Goal: Task Accomplishment & Management: Complete application form

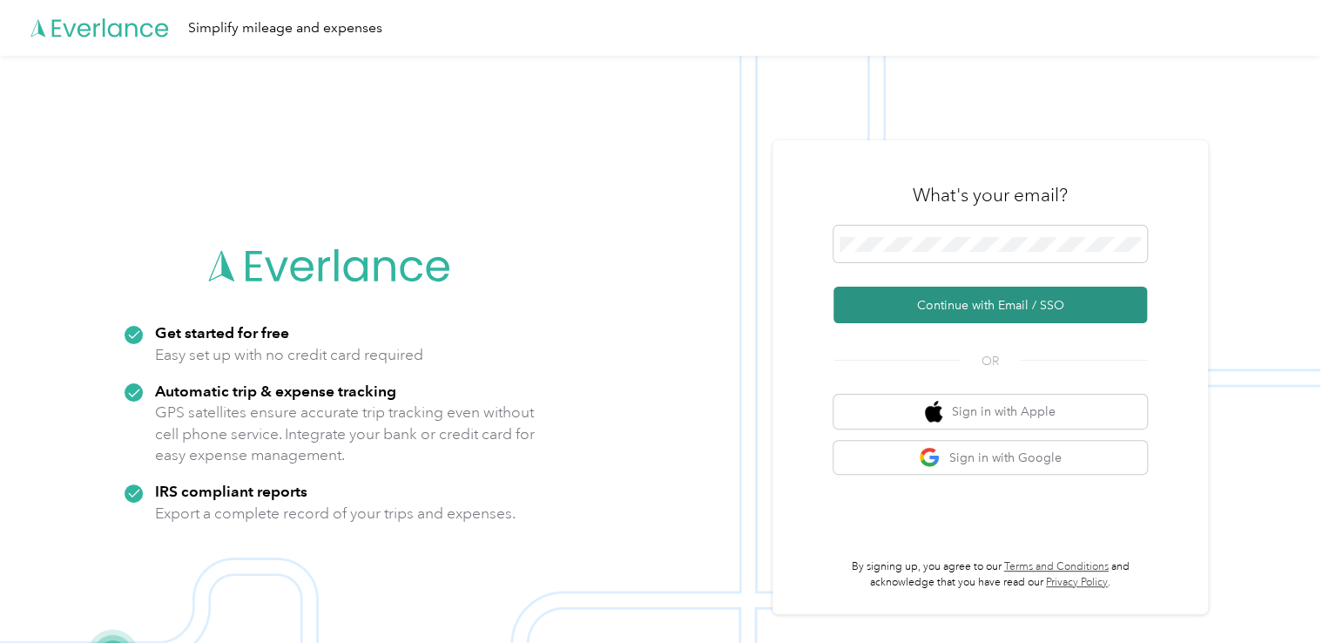
click at [980, 312] on button "Continue with Email / SSO" at bounding box center [989, 305] width 313 height 37
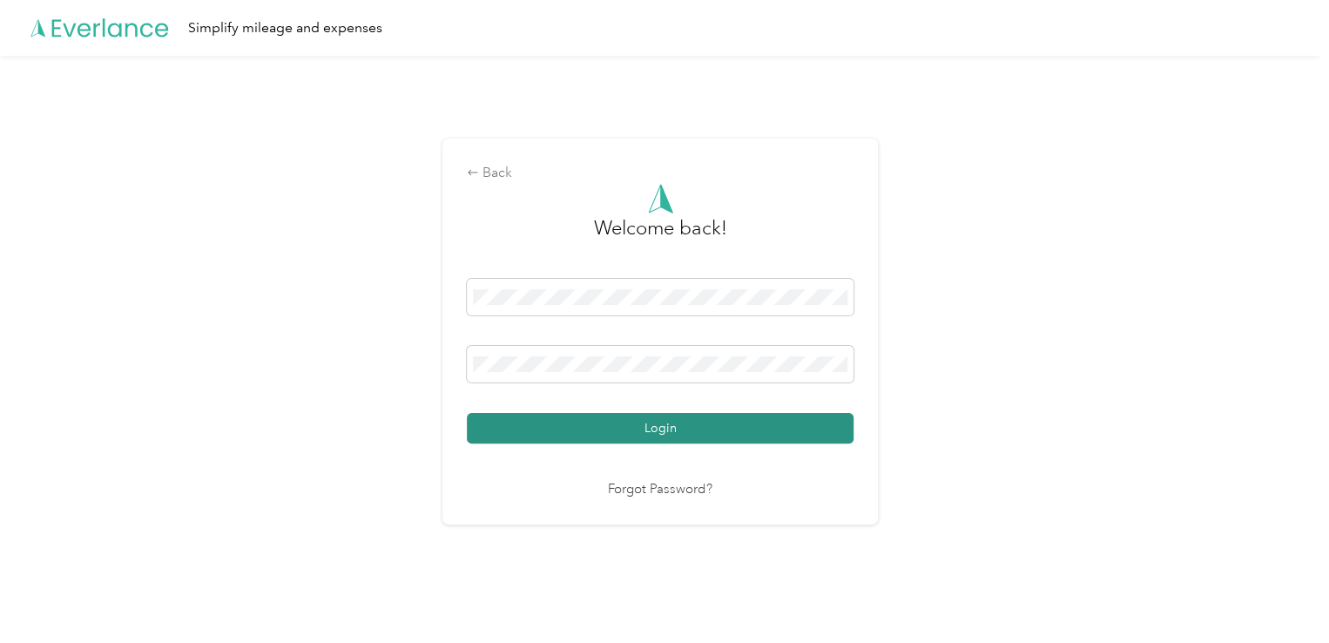
click at [665, 427] on button "Login" at bounding box center [660, 428] width 387 height 30
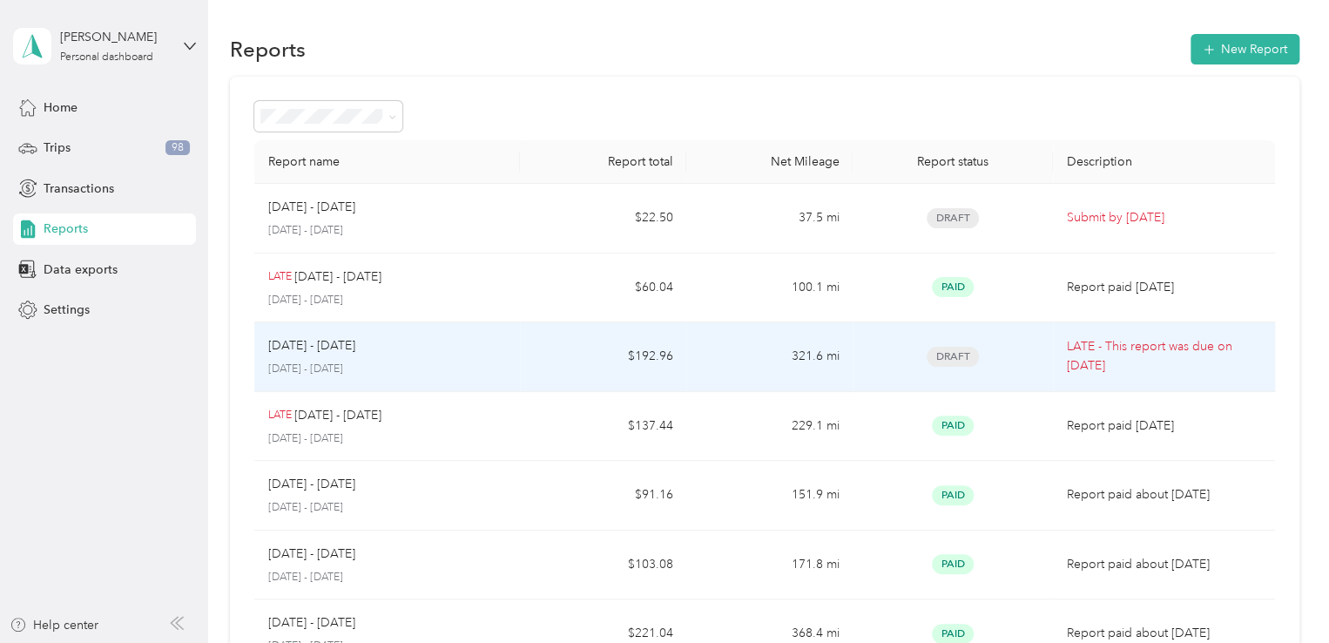
click at [956, 356] on span "Draft" at bounding box center [953, 357] width 52 height 20
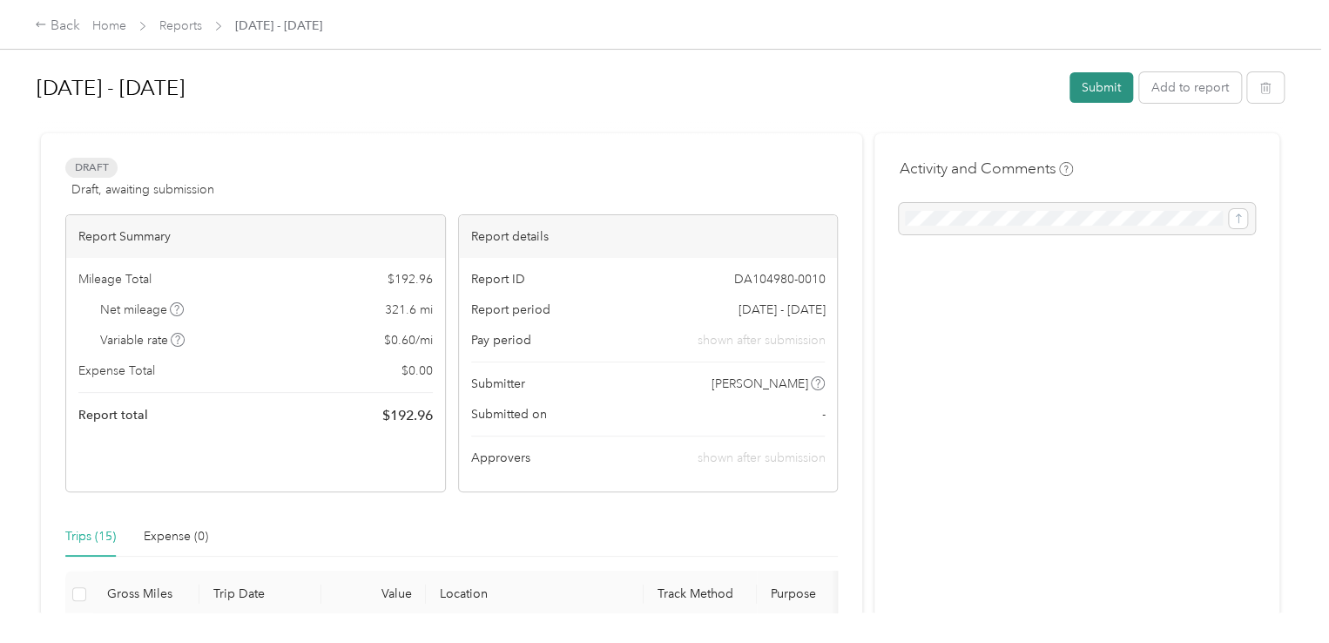
click at [1102, 78] on button "Submit" at bounding box center [1101, 87] width 64 height 30
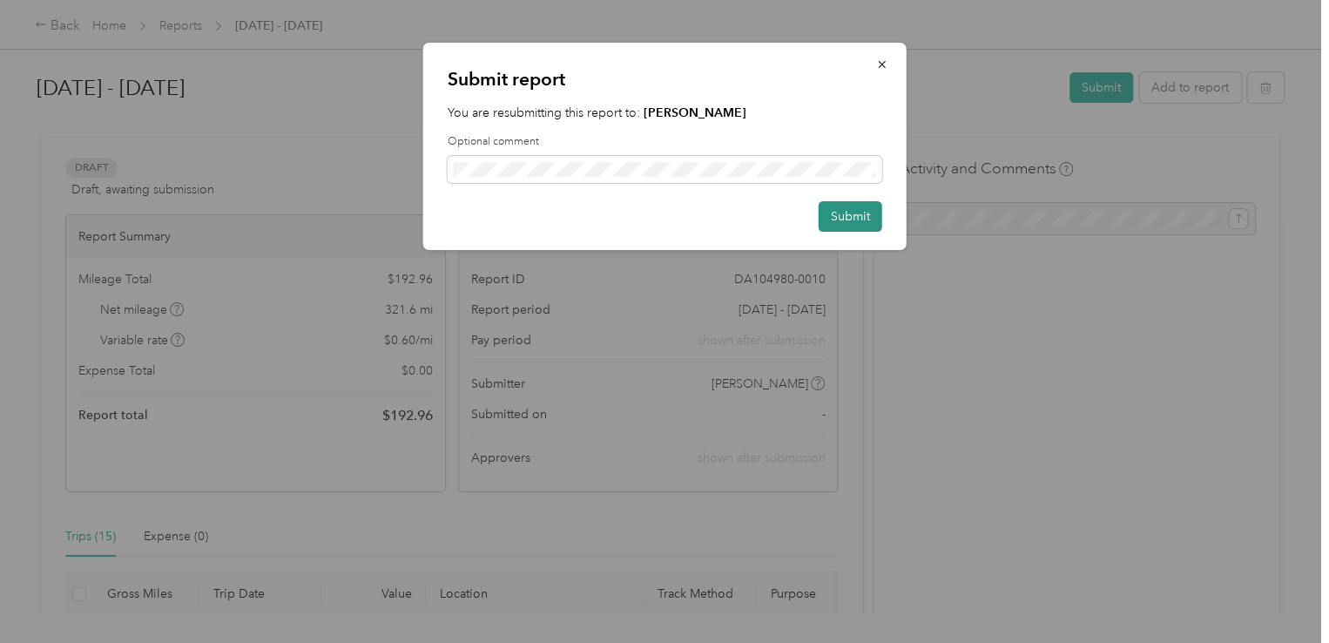
click at [839, 215] on button "Submit" at bounding box center [851, 216] width 64 height 30
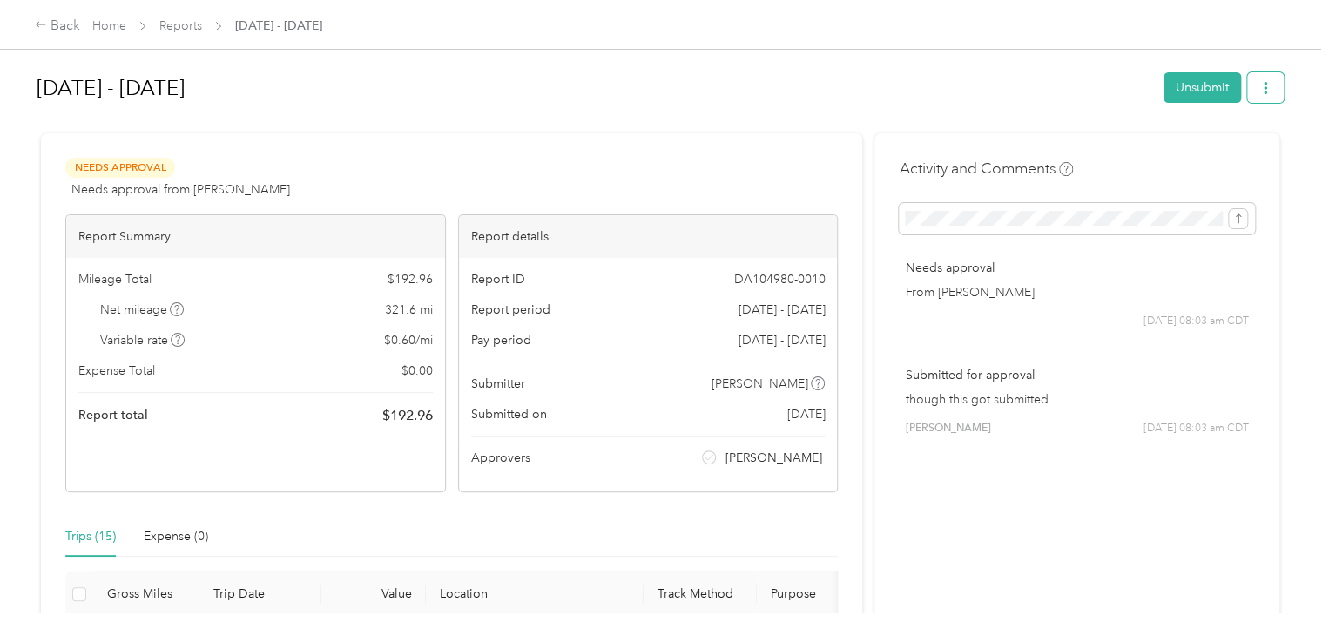
click at [1266, 84] on button "button" at bounding box center [1265, 87] width 37 height 30
click at [1214, 154] on span "Download" at bounding box center [1211, 151] width 57 height 18
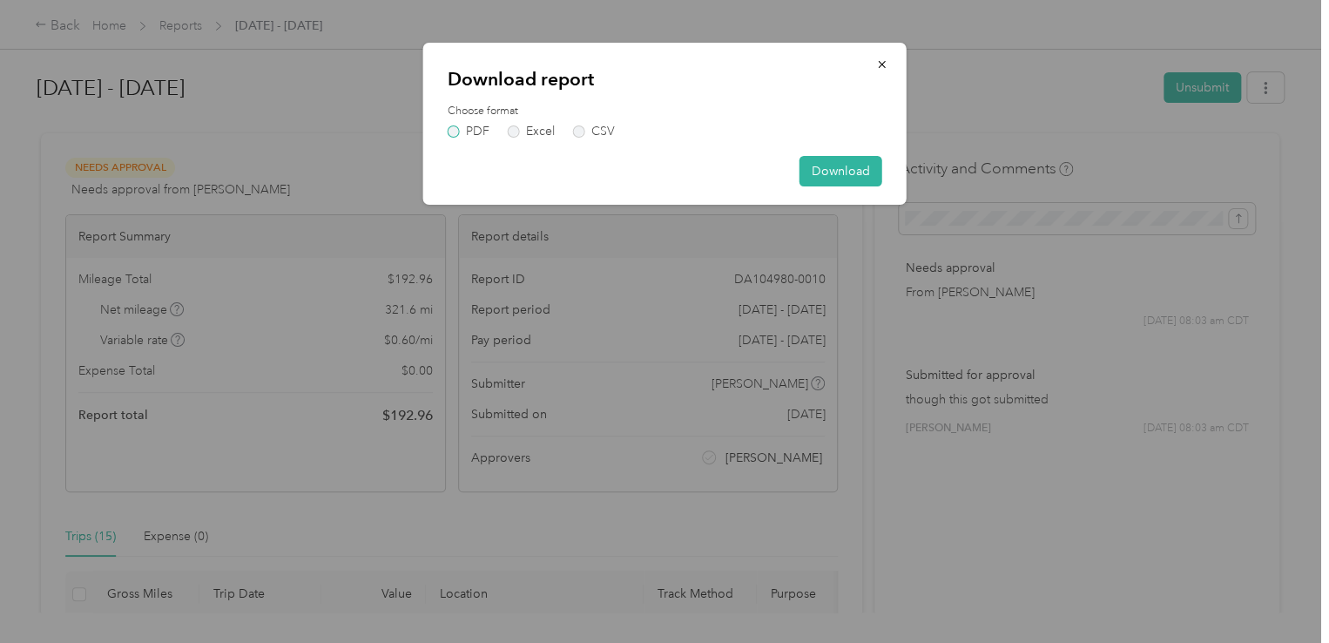
click at [453, 132] on label "PDF" at bounding box center [469, 131] width 42 height 12
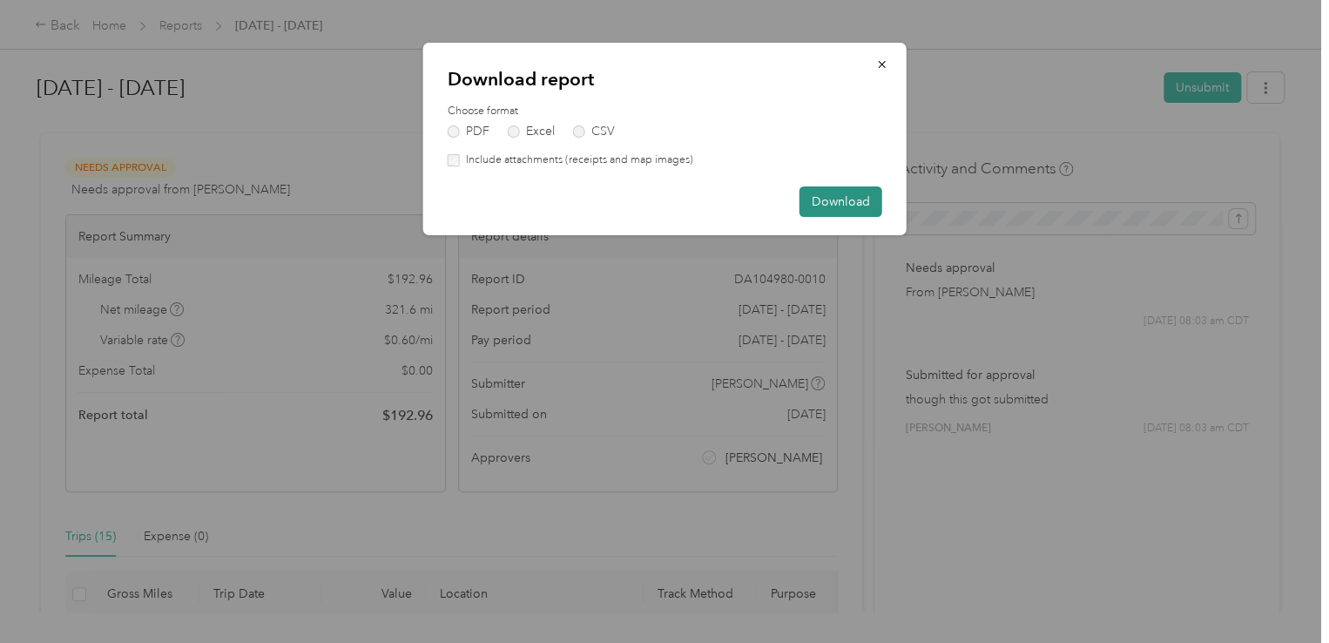
click at [825, 205] on button "Download" at bounding box center [840, 201] width 83 height 30
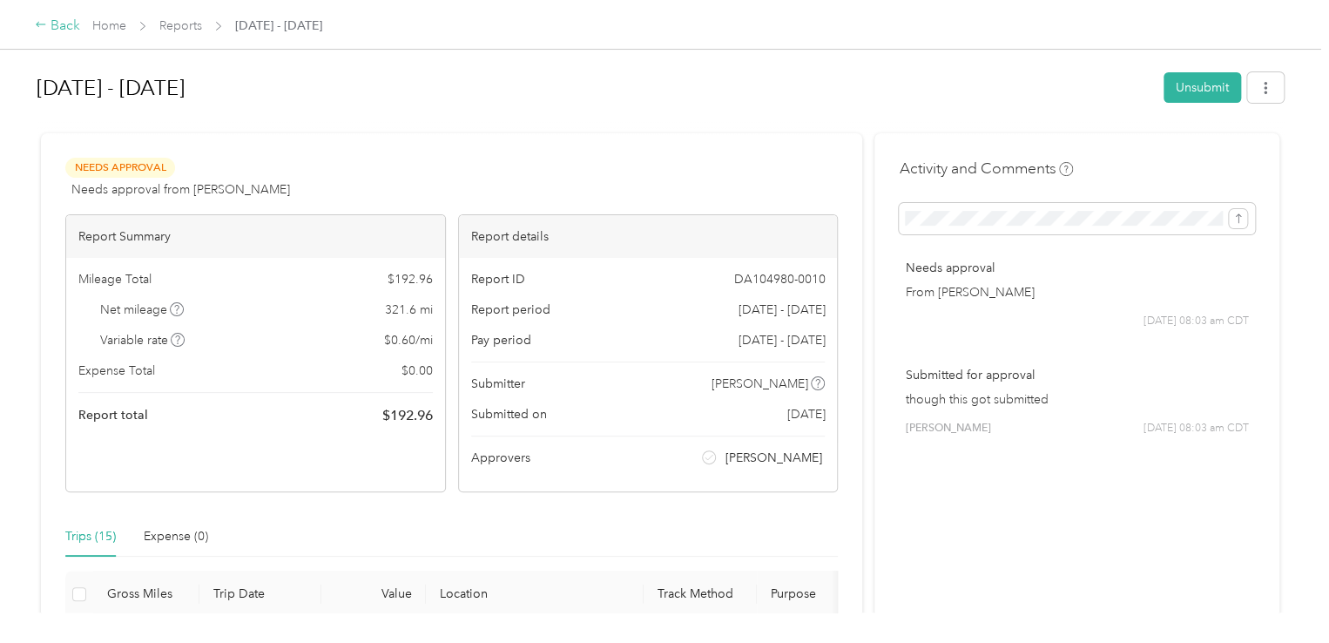
click at [62, 26] on div "Back" at bounding box center [57, 26] width 45 height 21
